Goal: Navigation & Orientation: Understand site structure

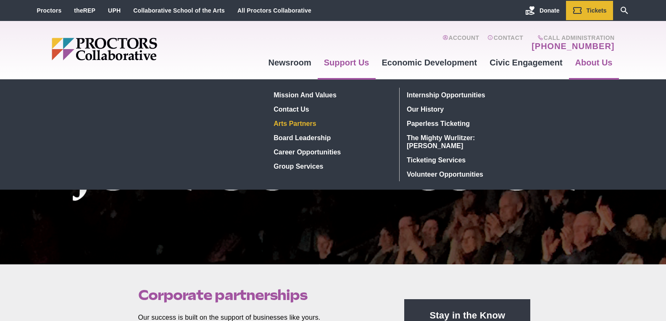
click at [307, 124] on link "Arts Partners" at bounding box center [332, 123] width 122 height 14
click at [307, 127] on link "Arts Partners" at bounding box center [332, 123] width 122 height 14
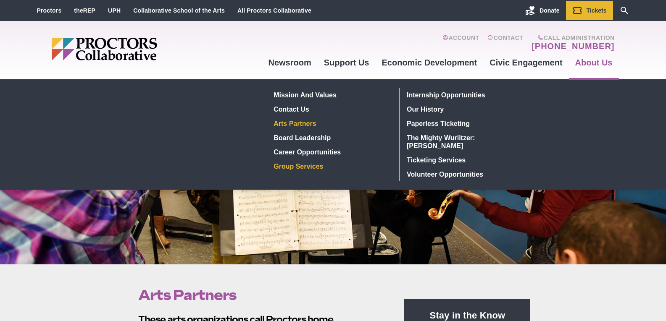
click at [316, 166] on link "Group Services" at bounding box center [332, 166] width 122 height 14
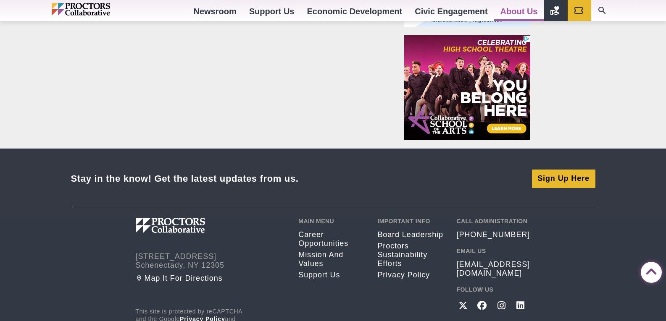
scroll to position [736, 0]
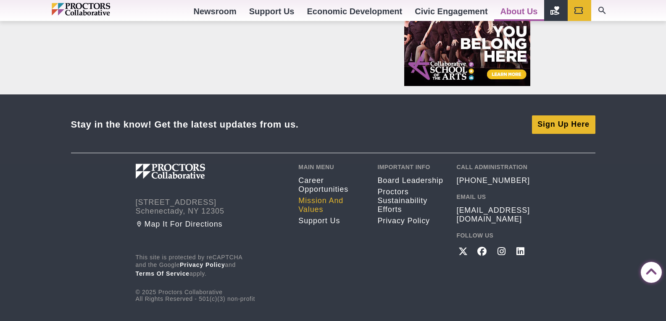
click at [313, 202] on link "Mission and Values" at bounding box center [331, 206] width 66 height 18
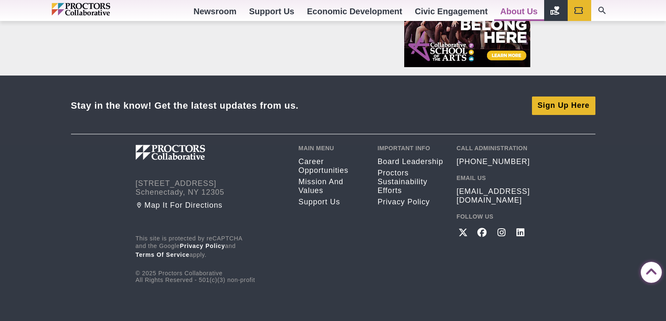
scroll to position [756, 0]
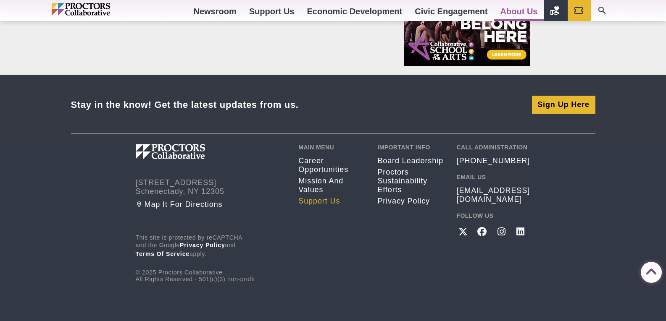
click at [326, 205] on link "Support Us" at bounding box center [331, 201] width 66 height 9
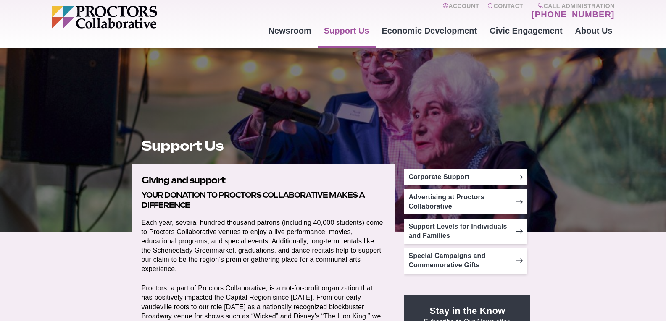
scroll to position [34, 0]
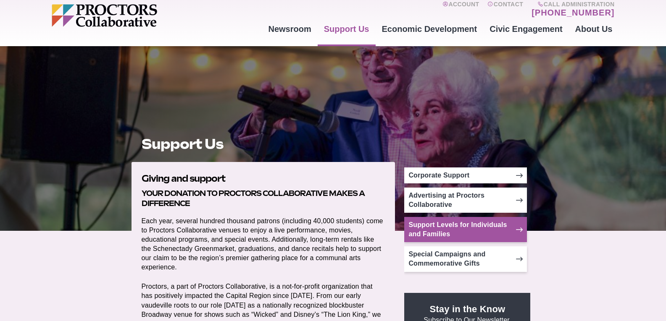
click at [519, 232] on icon at bounding box center [519, 229] width 7 height 7
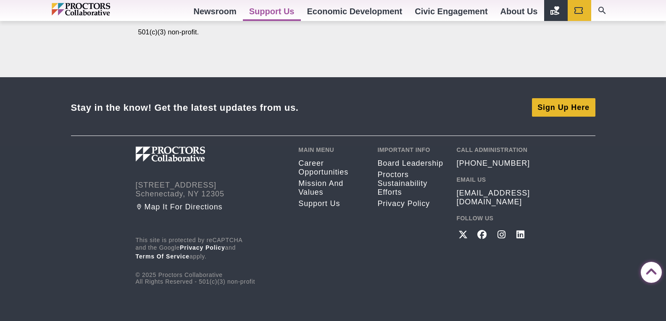
scroll to position [1492, 0]
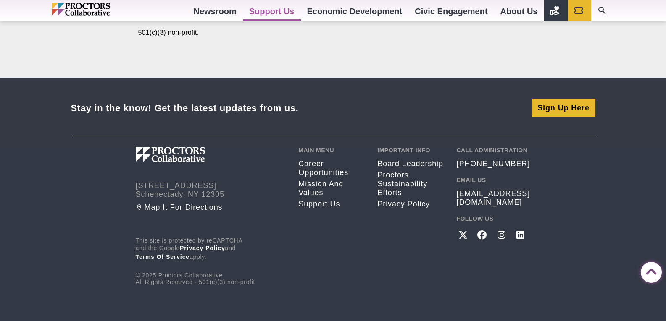
click at [206, 276] on div "This site is protected by reCAPTCHA and the Google Privacy Policy and Terms of …" at bounding box center [211, 261] width 150 height 48
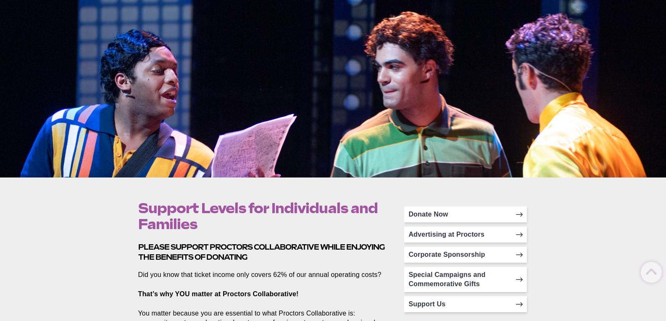
scroll to position [0, 0]
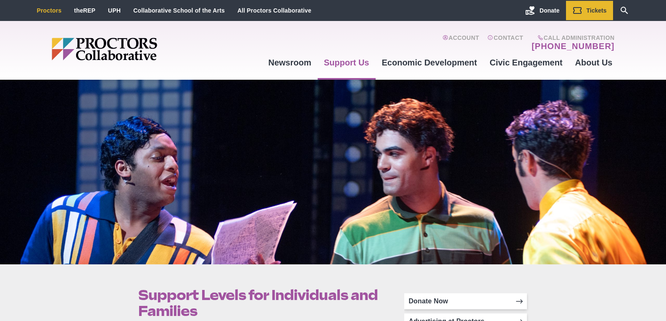
click at [55, 12] on link "Proctors" at bounding box center [49, 10] width 25 height 7
